Goal: Use online tool/utility: Utilize a website feature to perform a specific function

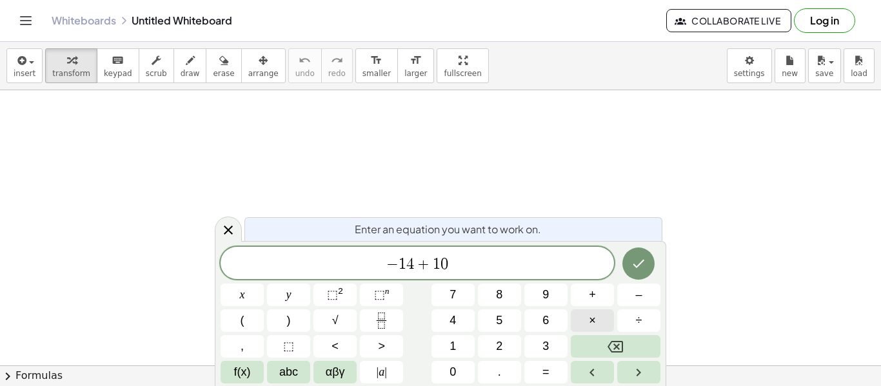
scroll to position [5, 0]
click at [378, 373] on span "| a |" at bounding box center [382, 372] width 10 height 17
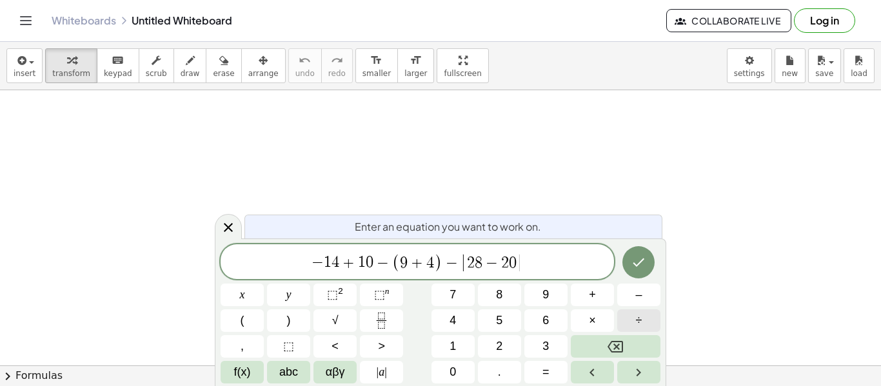
click at [380, 367] on span "| a |" at bounding box center [382, 372] width 10 height 17
click at [378, 374] on span "|" at bounding box center [378, 372] width 3 height 13
click at [641, 258] on icon "Done" at bounding box center [638, 262] width 15 height 15
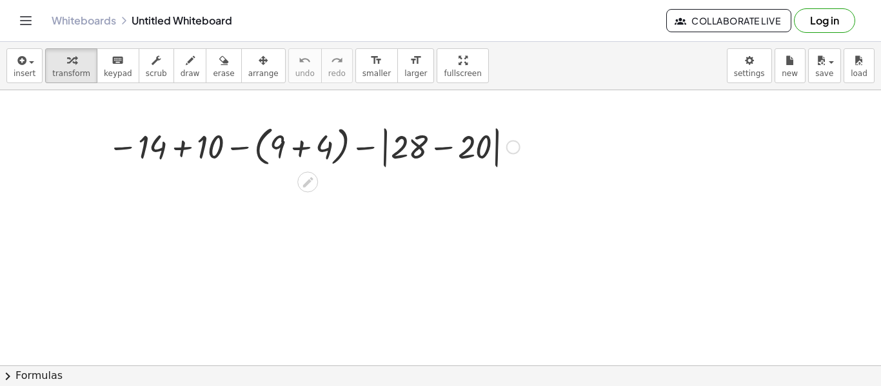
click at [309, 145] on div at bounding box center [313, 146] width 425 height 50
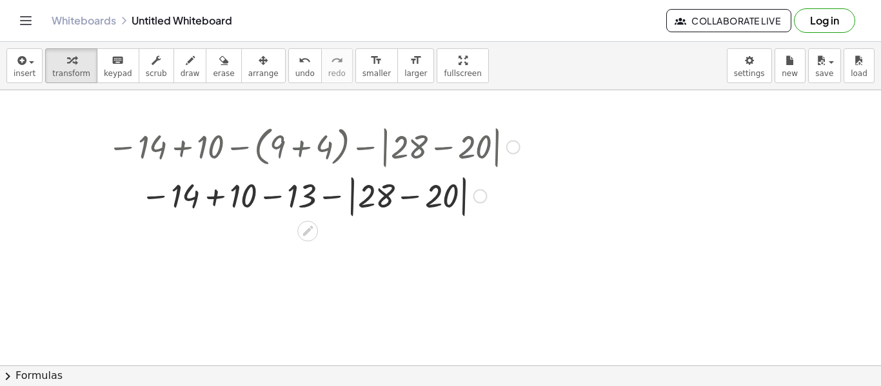
click at [398, 197] on div at bounding box center [313, 195] width 425 height 49
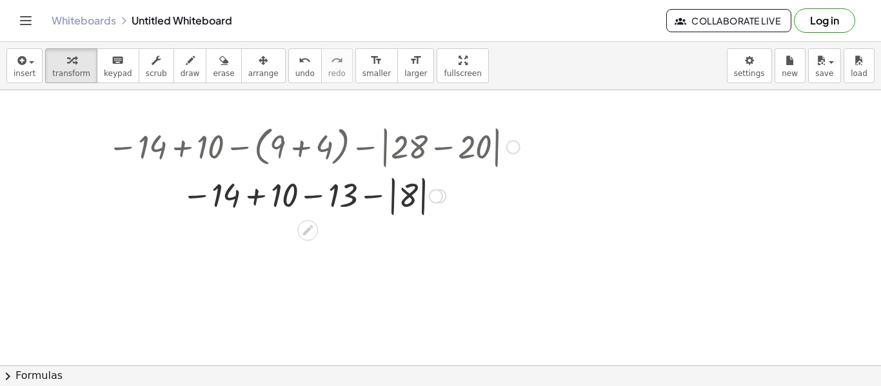
click at [259, 197] on div at bounding box center [313, 194] width 425 height 47
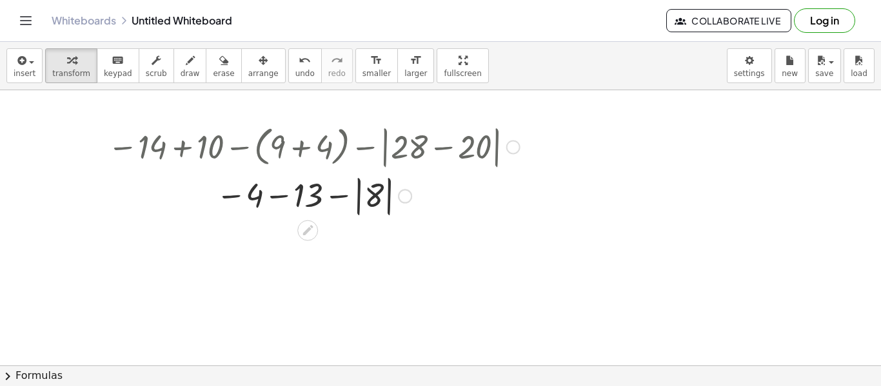
click at [277, 196] on div at bounding box center [313, 194] width 425 height 47
click at [313, 196] on div at bounding box center [313, 194] width 425 height 47
click at [284, 194] on div at bounding box center [313, 194] width 425 height 47
click at [277, 197] on div at bounding box center [313, 194] width 425 height 47
click at [345, 193] on div at bounding box center [313, 194] width 425 height 47
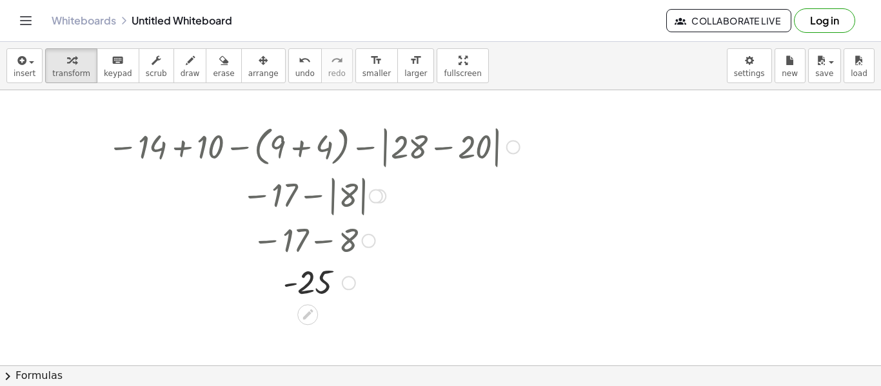
click at [171, 146] on div at bounding box center [313, 146] width 425 height 50
click at [180, 150] on div at bounding box center [313, 146] width 425 height 50
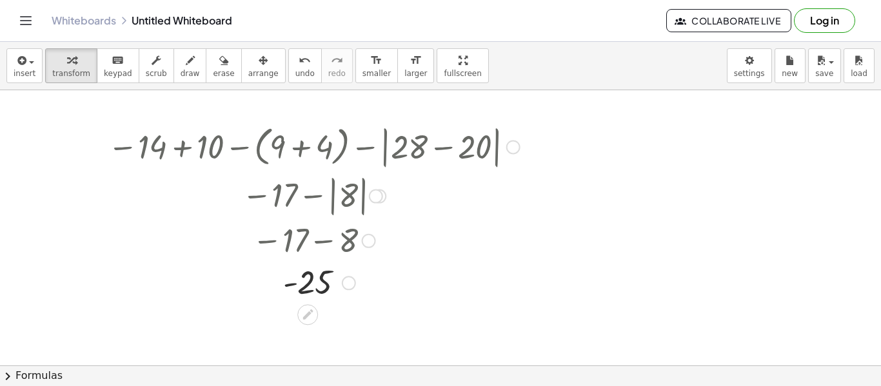
click at [513, 150] on div at bounding box center [513, 147] width 14 height 14
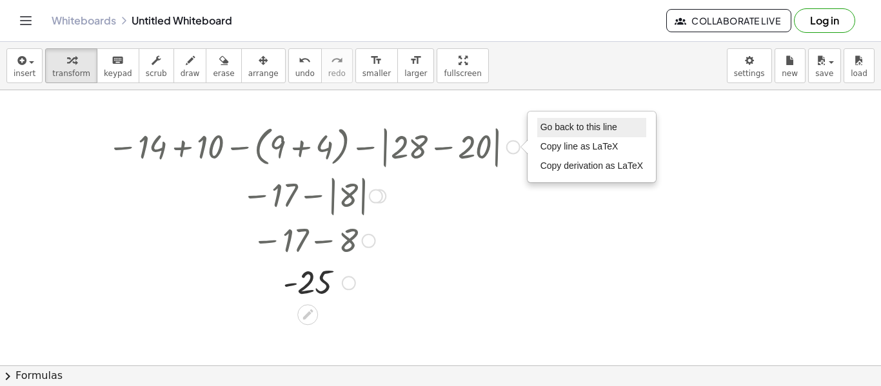
click at [562, 131] on span "Go back to this line" at bounding box center [578, 127] width 77 height 10
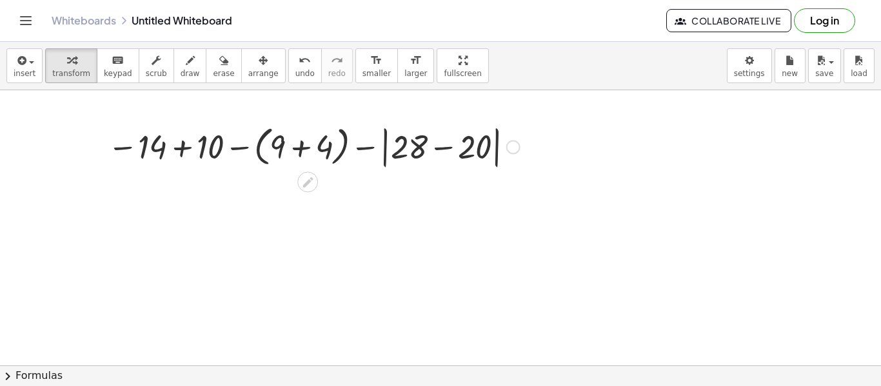
click at [295, 146] on div at bounding box center [313, 146] width 425 height 50
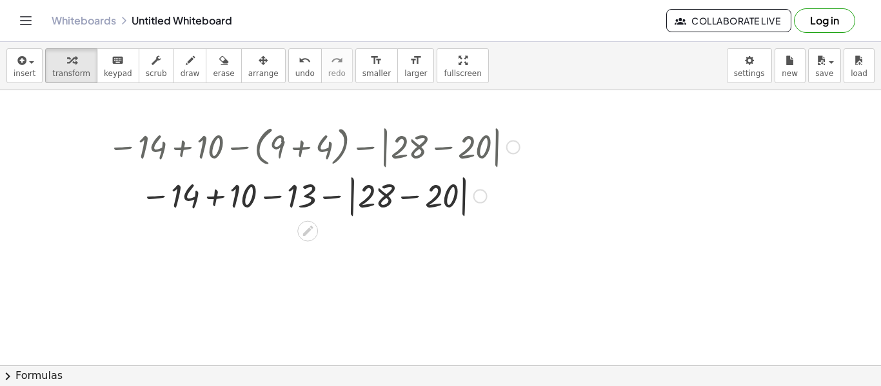
click at [418, 194] on div at bounding box center [313, 195] width 425 height 49
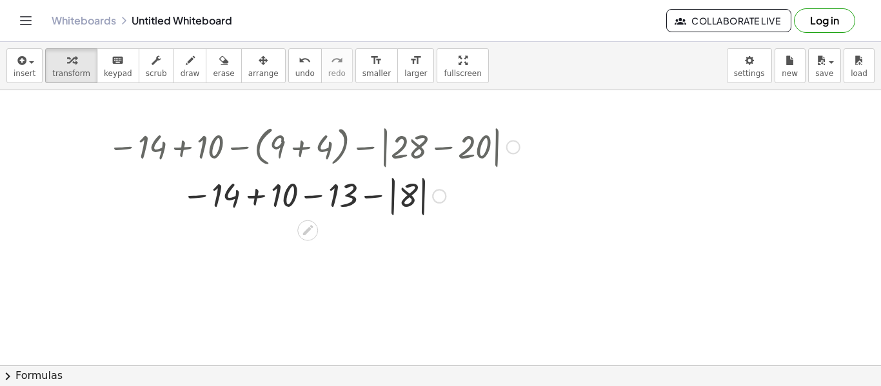
click at [259, 197] on div at bounding box center [313, 194] width 425 height 47
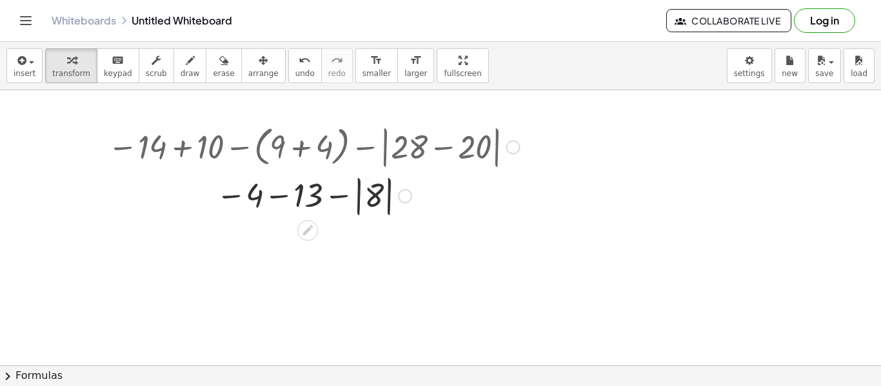
click at [282, 196] on div at bounding box center [313, 194] width 425 height 47
click at [348, 197] on div at bounding box center [313, 194] width 425 height 47
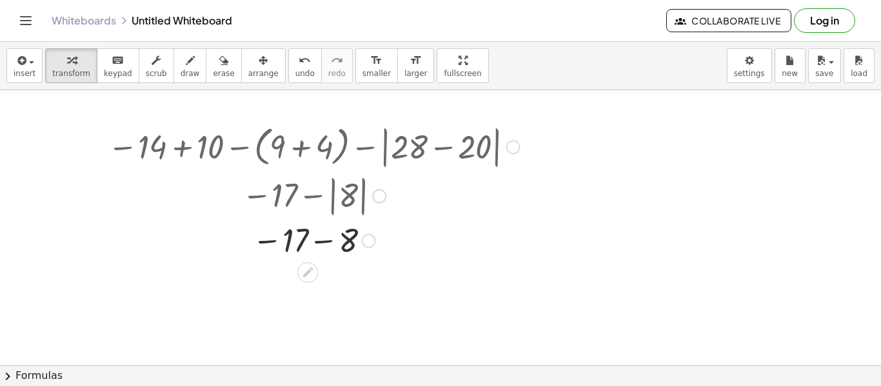
click at [323, 239] on div at bounding box center [313, 240] width 425 height 43
click at [11, 78] on button "insert" at bounding box center [24, 65] width 36 height 35
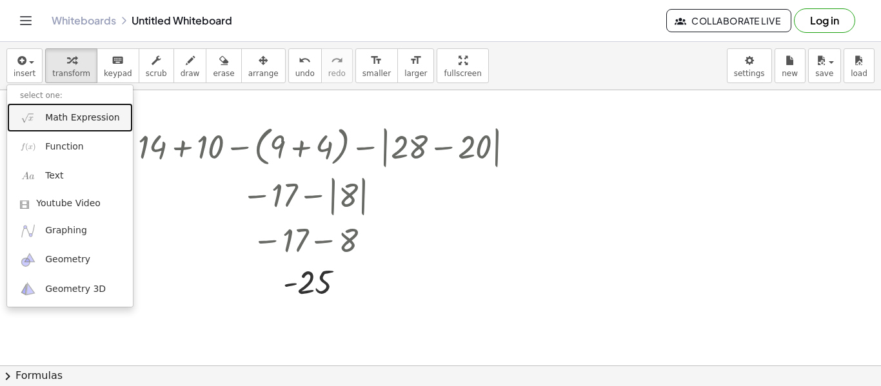
click at [37, 114] on link "Math Expression" at bounding box center [70, 117] width 126 height 29
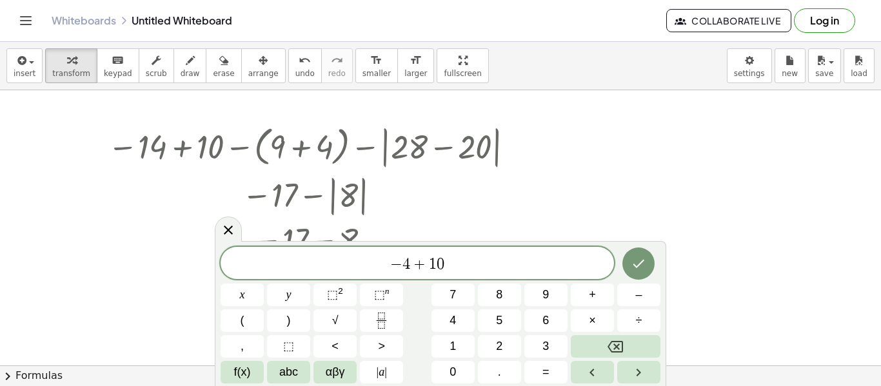
scroll to position [9, 0]
click at [389, 379] on button "| a |" at bounding box center [381, 372] width 43 height 23
click at [377, 373] on span "|" at bounding box center [378, 372] width 3 height 13
click at [632, 273] on button "Done" at bounding box center [638, 262] width 32 height 32
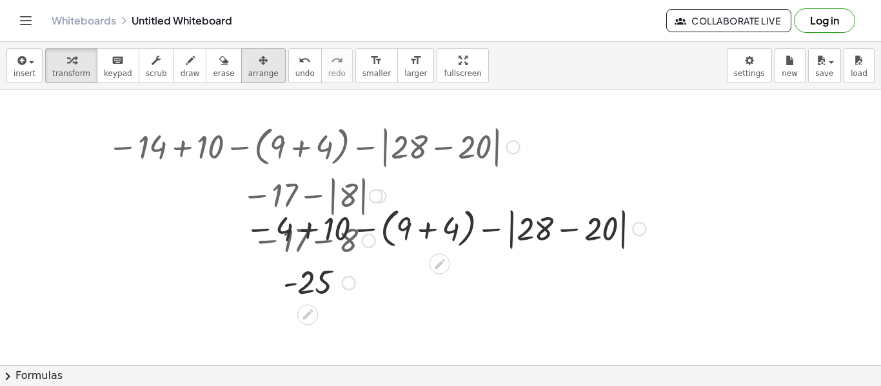
click at [257, 69] on span "arrange" at bounding box center [263, 73] width 30 height 9
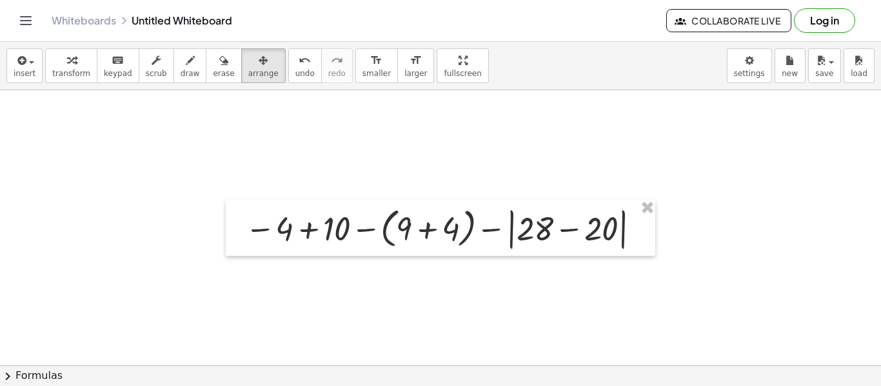
click at [248, 77] on span "arrange" at bounding box center [263, 73] width 30 height 9
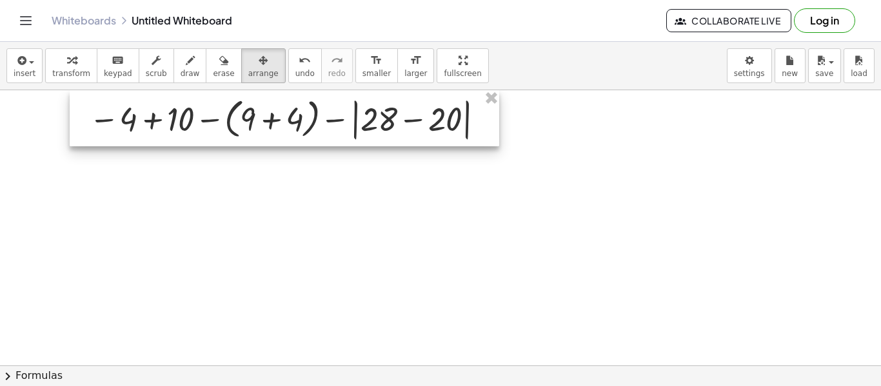
drag, startPoint x: 363, startPoint y: 215, endPoint x: 207, endPoint y: 103, distance: 192.5
click at [207, 103] on div at bounding box center [284, 118] width 429 height 56
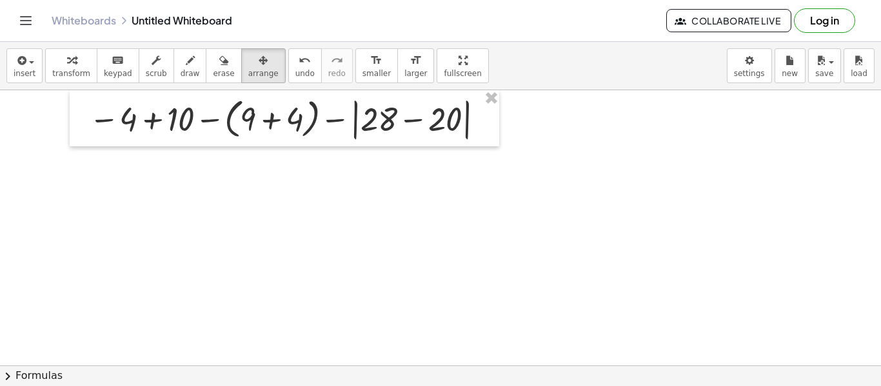
click at [17, 75] on span "insert" at bounding box center [25, 73] width 22 height 9
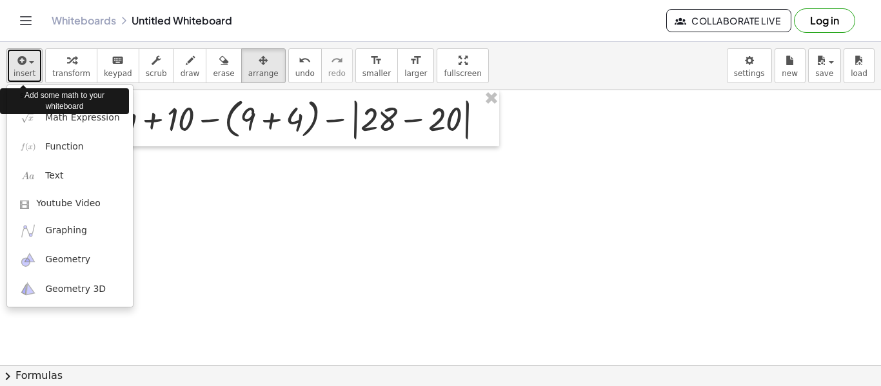
click at [17, 75] on span "insert" at bounding box center [25, 73] width 22 height 9
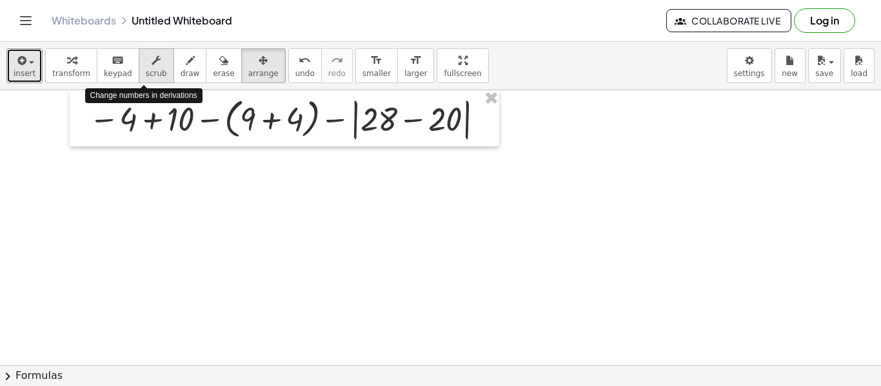
click at [148, 70] on span "scrub" at bounding box center [156, 73] width 21 height 9
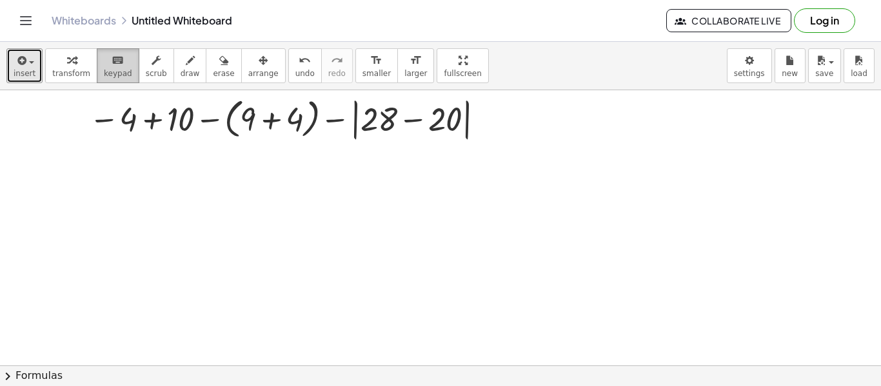
click at [112, 55] on icon "keyboard" at bounding box center [118, 60] width 12 height 15
click at [112, 63] on icon "keyboard" at bounding box center [118, 60] width 12 height 15
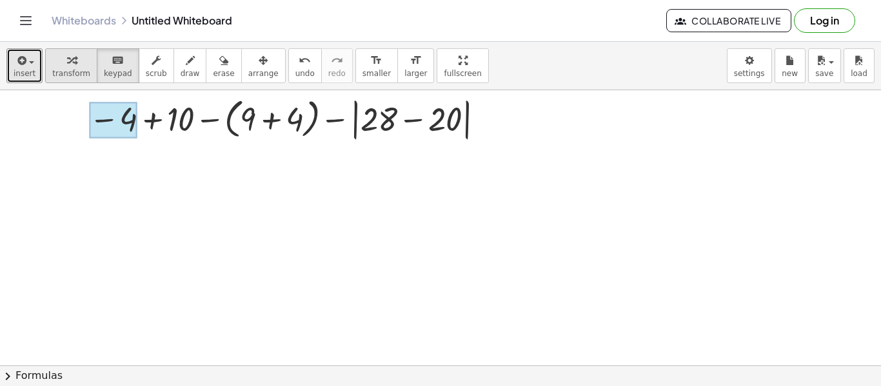
click at [82, 62] on div "button" at bounding box center [71, 59] width 38 height 15
click at [273, 121] on div at bounding box center [289, 118] width 413 height 50
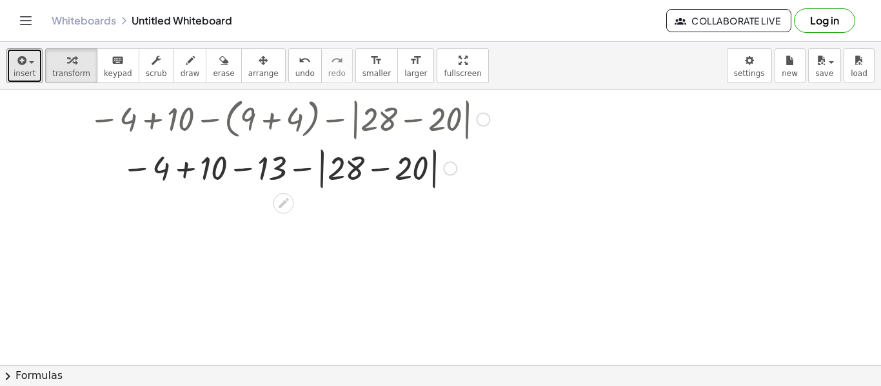
click at [377, 167] on div at bounding box center [289, 167] width 413 height 49
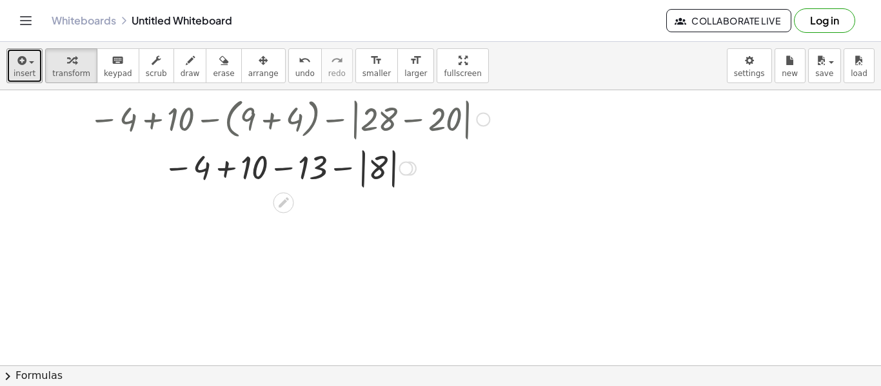
click at [222, 170] on div at bounding box center [289, 167] width 413 height 47
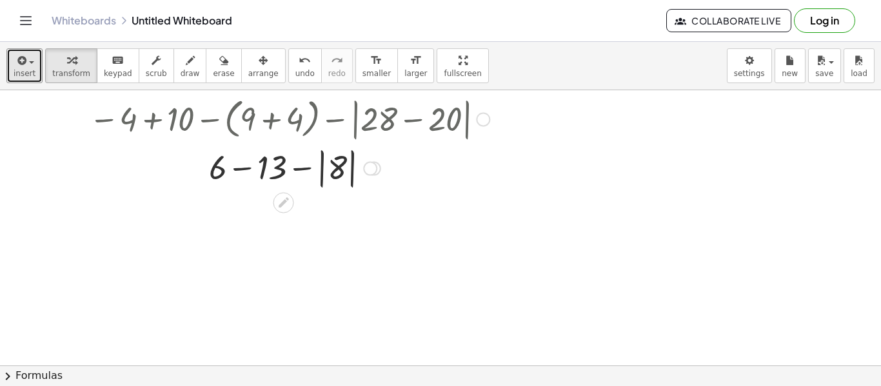
click at [246, 167] on div at bounding box center [289, 167] width 413 height 47
click at [315, 166] on div at bounding box center [289, 167] width 413 height 47
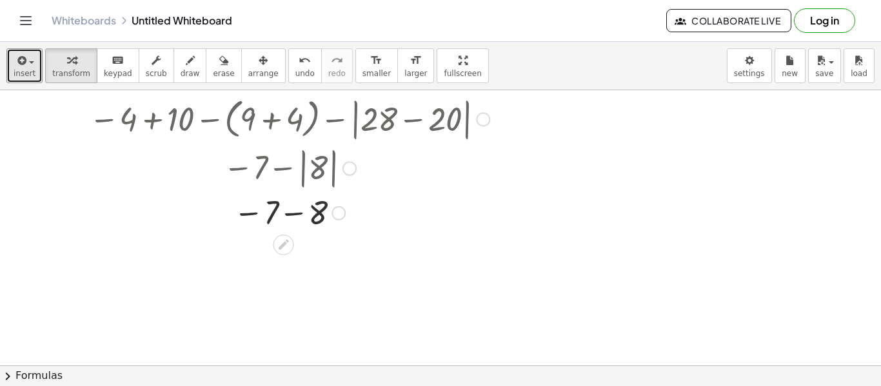
click at [295, 208] on div at bounding box center [289, 212] width 413 height 43
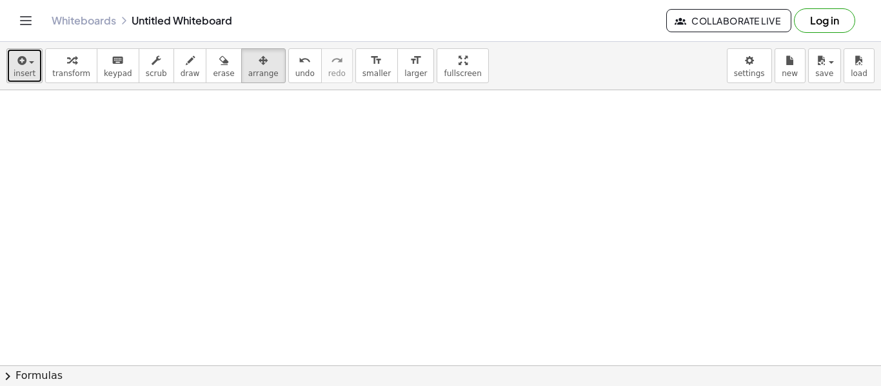
click at [27, 73] on span "insert" at bounding box center [25, 73] width 22 height 9
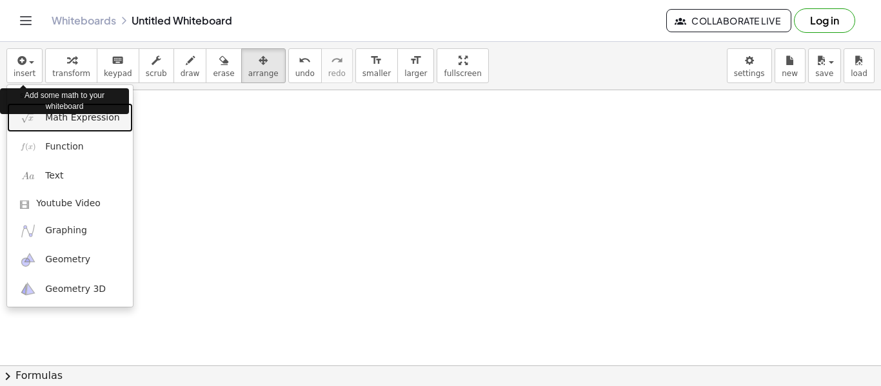
click at [90, 119] on span "Math Expression" at bounding box center [82, 118] width 74 height 13
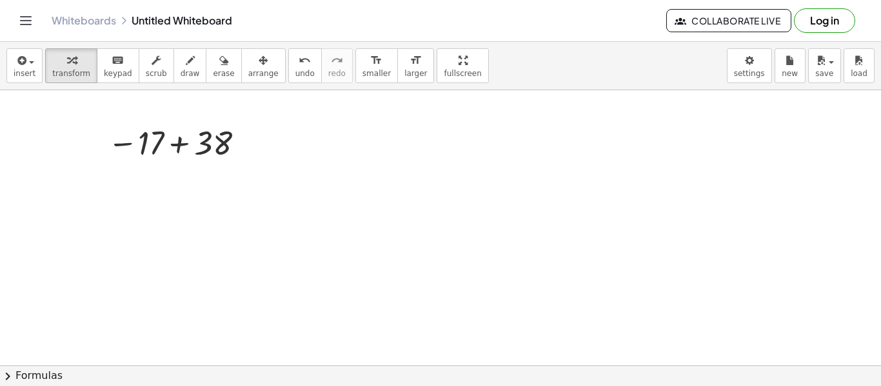
scroll to position [0, 0]
